Goal: Find specific page/section: Find specific page/section

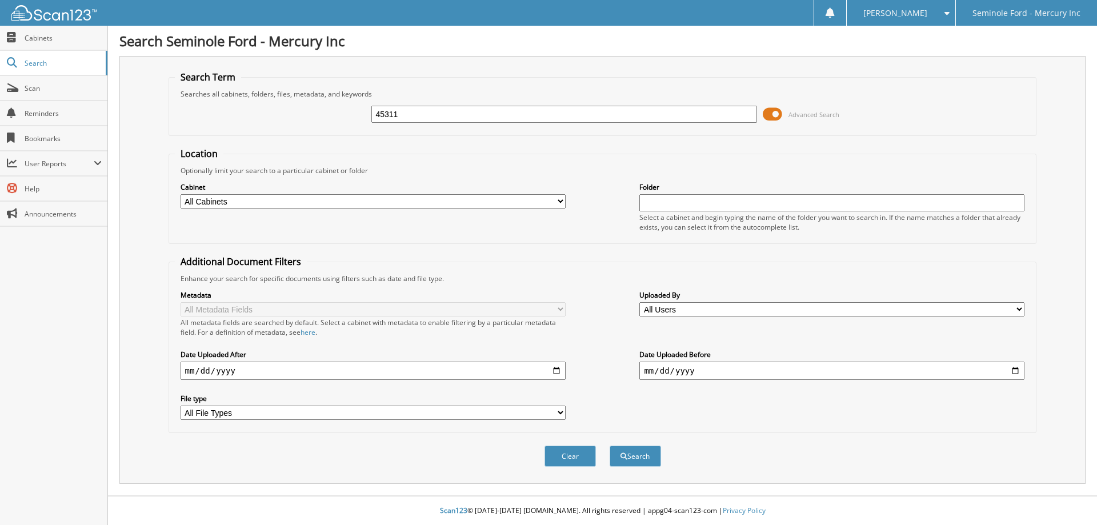
type input "45311"
click at [609, 446] on button "Search" at bounding box center [634, 456] width 51 height 21
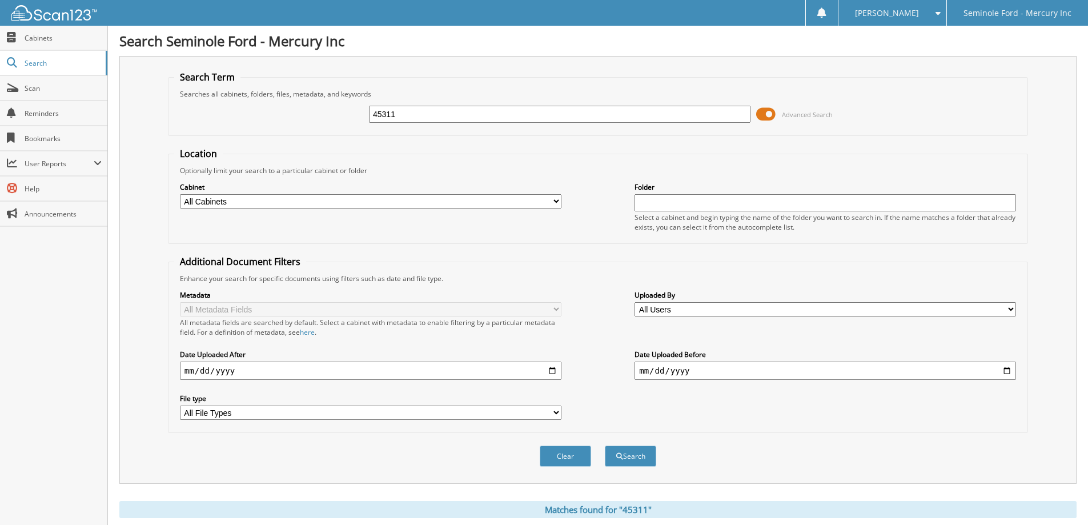
click at [463, 106] on input "45311" at bounding box center [560, 114] width 382 height 17
type input "45311A"
click at [652, 446] on div "Search" at bounding box center [631, 455] width 54 height 23
click at [649, 448] on button "Search" at bounding box center [630, 456] width 51 height 21
click at [904, 6] on div "[PERSON_NAME]" at bounding box center [892, 13] width 97 height 26
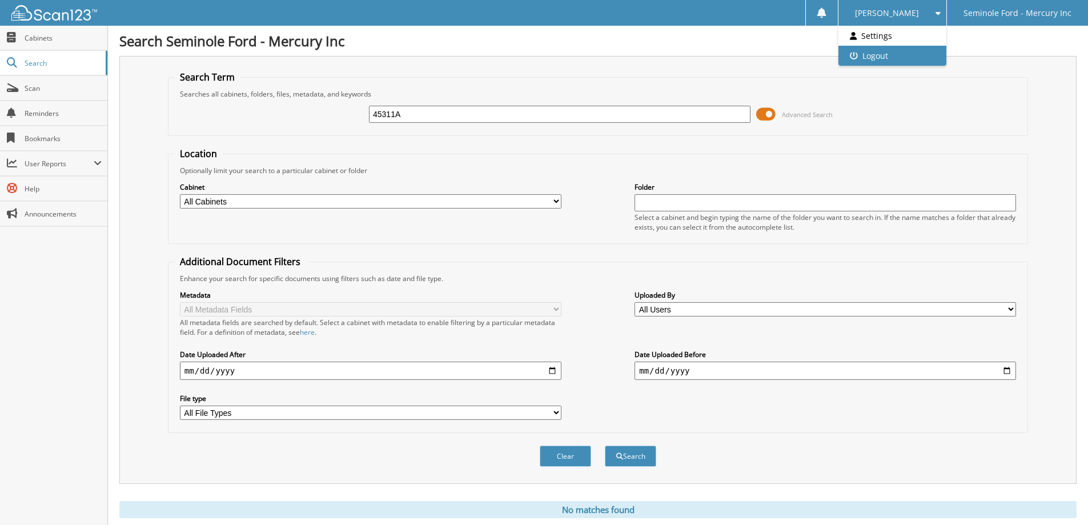
click at [906, 59] on link "Logout" at bounding box center [893, 56] width 108 height 20
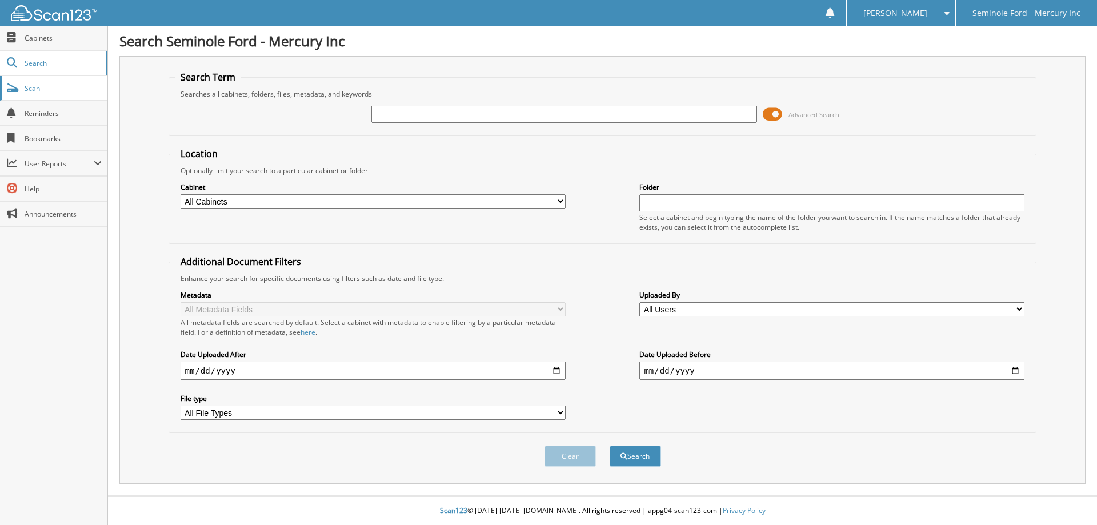
click at [66, 93] on span "Scan" at bounding box center [63, 88] width 77 height 10
